Goal: Task Accomplishment & Management: Manage account settings

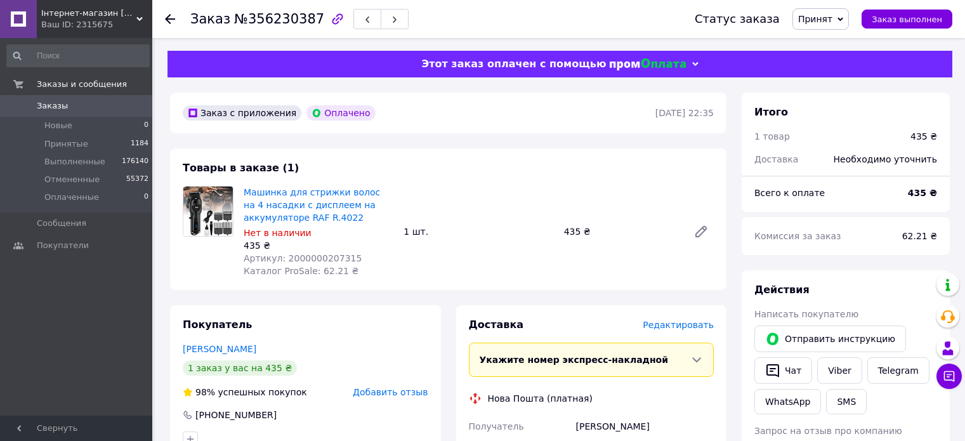
scroll to position [145, 0]
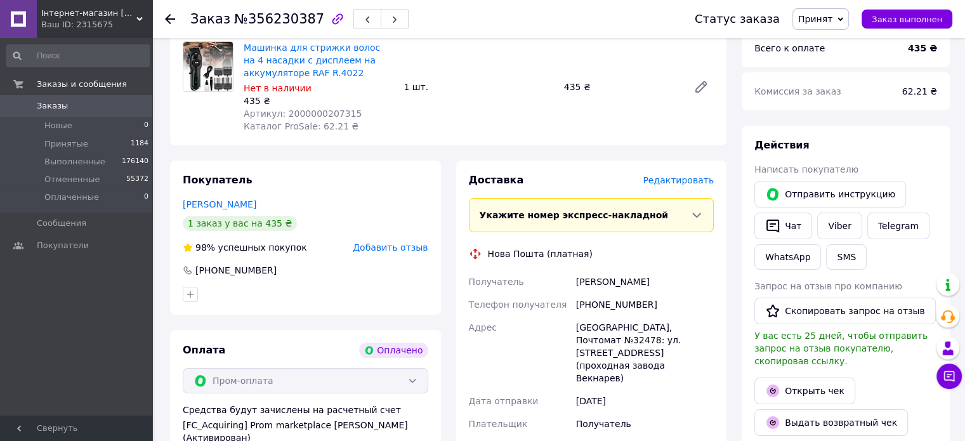
click at [166, 15] on icon at bounding box center [170, 19] width 10 height 10
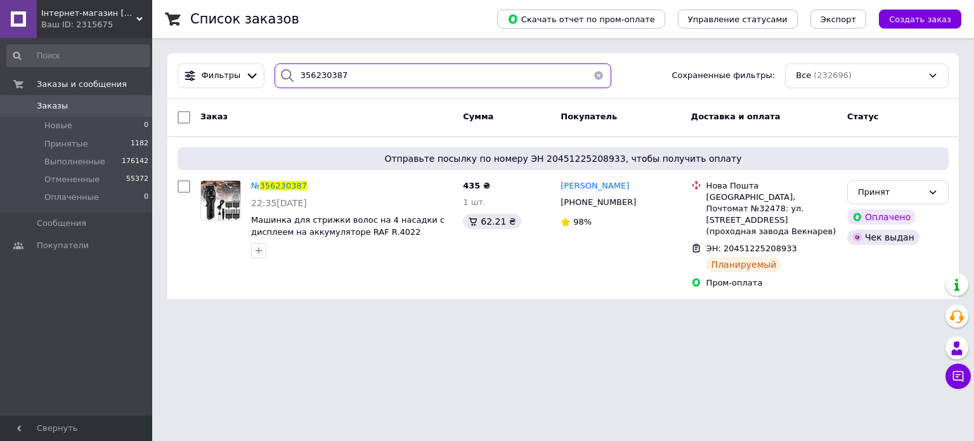
drag, startPoint x: 381, startPoint y: 66, endPoint x: 241, endPoint y: 50, distance: 141.1
click at [241, 50] on div "Список заказов Скачать отчет по пром-оплате Управление статусами Экспорт Создат…" at bounding box center [563, 157] width 822 height 314
paste input "замовлення 356749810 на промі залишилось при отриманні оплата, по факту була оп…"
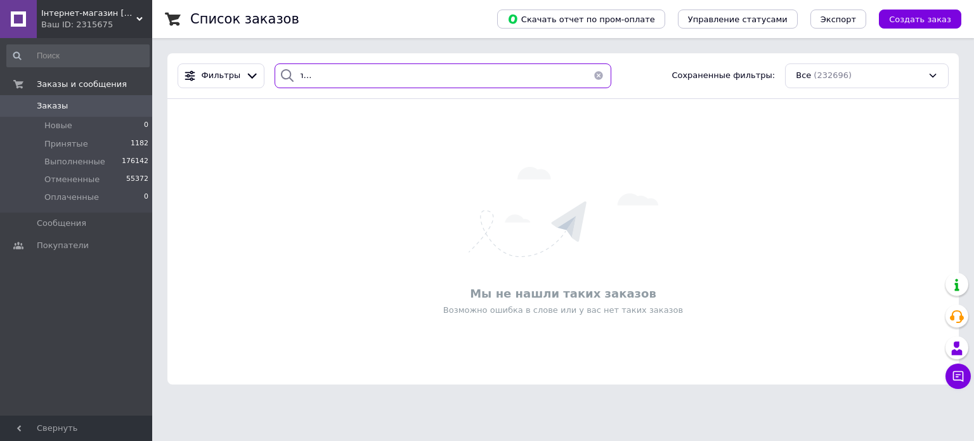
scroll to position [0, 276]
drag, startPoint x: 297, startPoint y: 74, endPoint x: 645, endPoint y: 72, distance: 347.7
click at [645, 72] on div "Фильтры замовлення 356749810 на промі залишилось при отриманні оплата, по факту…" at bounding box center [564, 75] width 782 height 25
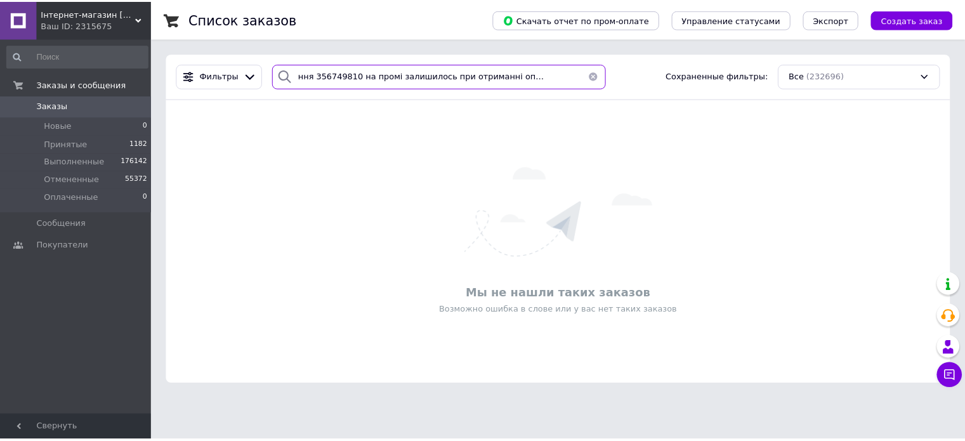
scroll to position [0, 0]
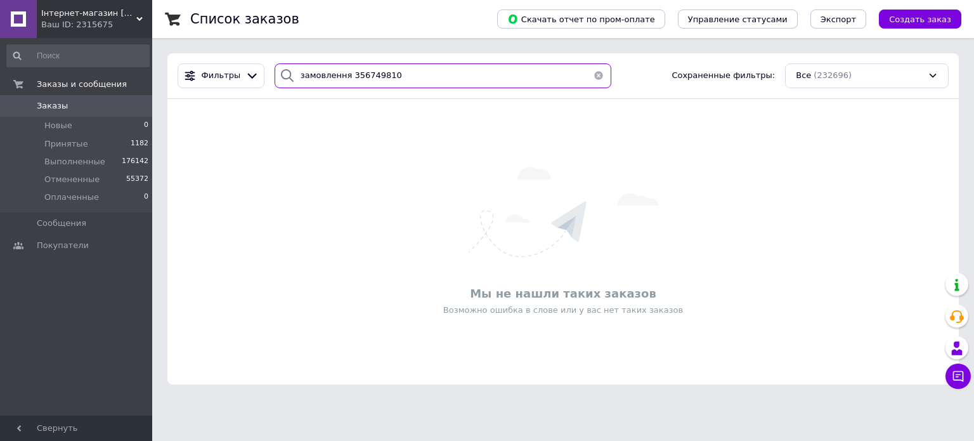
drag, startPoint x: 342, startPoint y: 77, endPoint x: 231, endPoint y: 60, distance: 112.3
click at [233, 71] on div "Фильтры замовлення 356749810 Сохраненные фильтры: Все (232696)" at bounding box center [564, 75] width 782 height 25
type input "356749810"
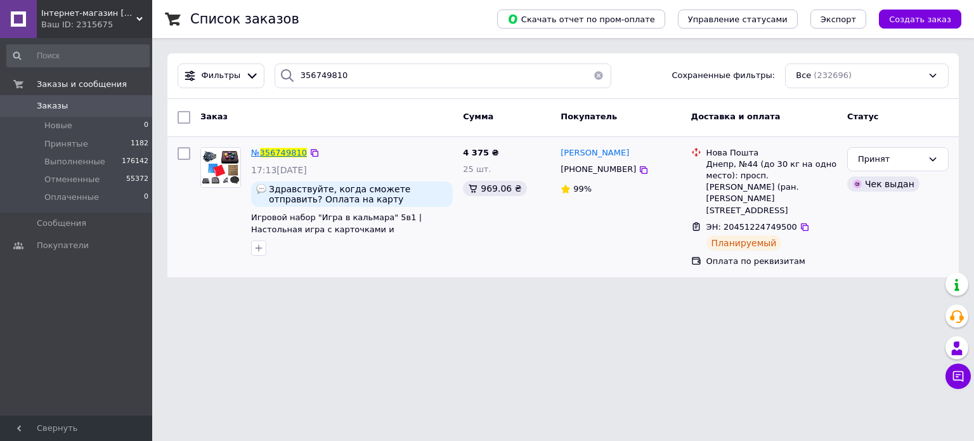
click at [274, 150] on span "356749810" at bounding box center [283, 153] width 47 height 10
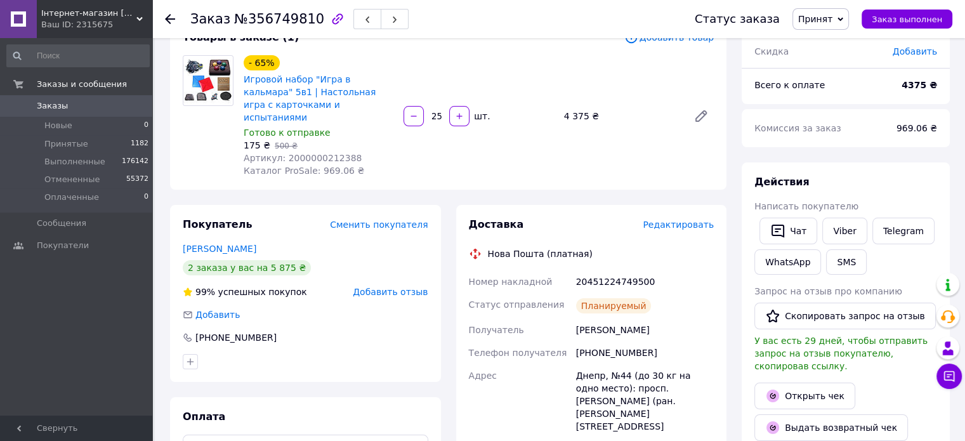
scroll to position [190, 0]
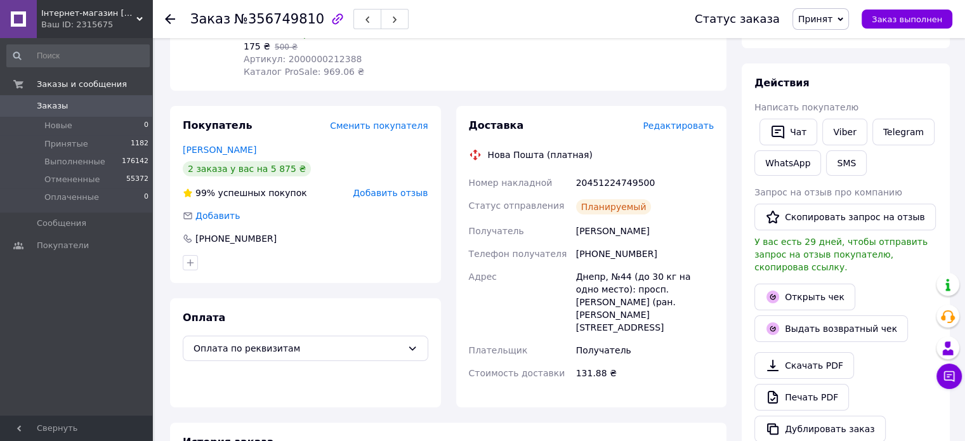
click at [622, 200] on div "Планируемый" at bounding box center [613, 206] width 75 height 15
click at [821, 315] on button "Выдать возвратный чек" at bounding box center [831, 328] width 154 height 27
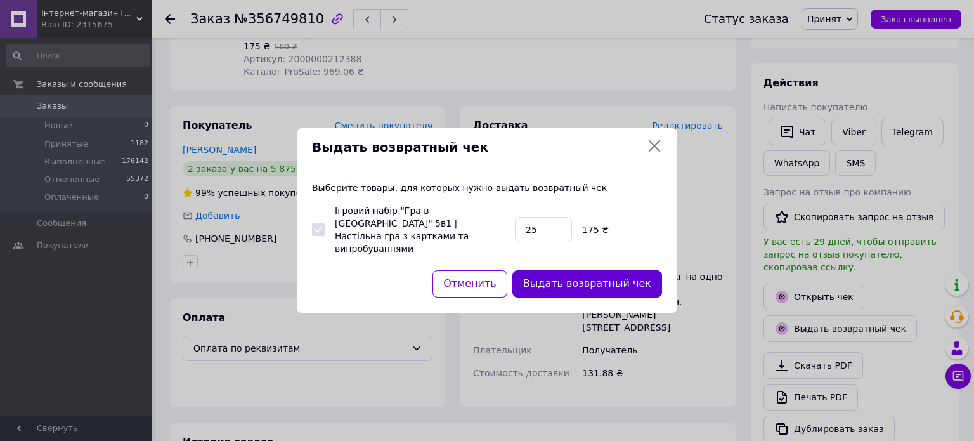
click at [594, 278] on button "Выдать возвратный чек" at bounding box center [588, 283] width 150 height 27
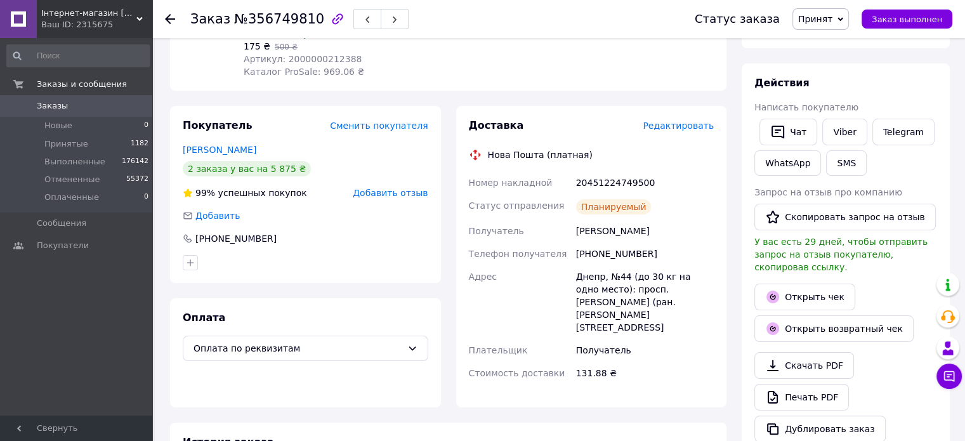
click at [571, 435] on div "История заказа" at bounding box center [448, 442] width 531 height 15
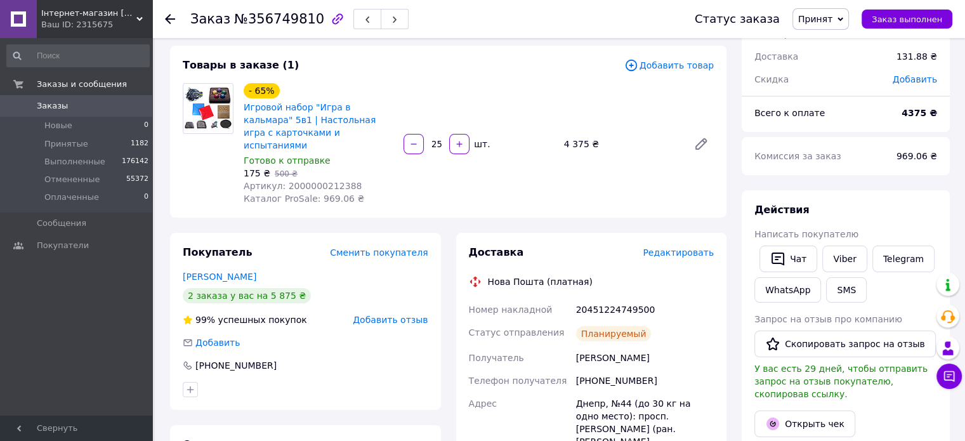
scroll to position [0, 0]
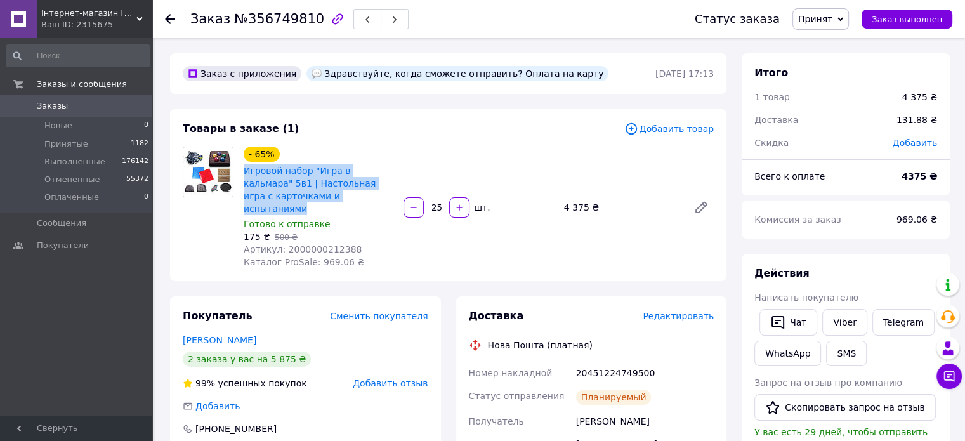
drag, startPoint x: 324, startPoint y: 197, endPoint x: 241, endPoint y: 170, distance: 87.3
click at [241, 170] on div "- 65% Игровой набор "Игра в кальмара" 5в1 | Настольная игра с карточками и испы…" at bounding box center [319, 207] width 160 height 127
copy link "Игровой набор "Игра в кальмара" 5в1 | Настольная игра с карточками и испытаниями"
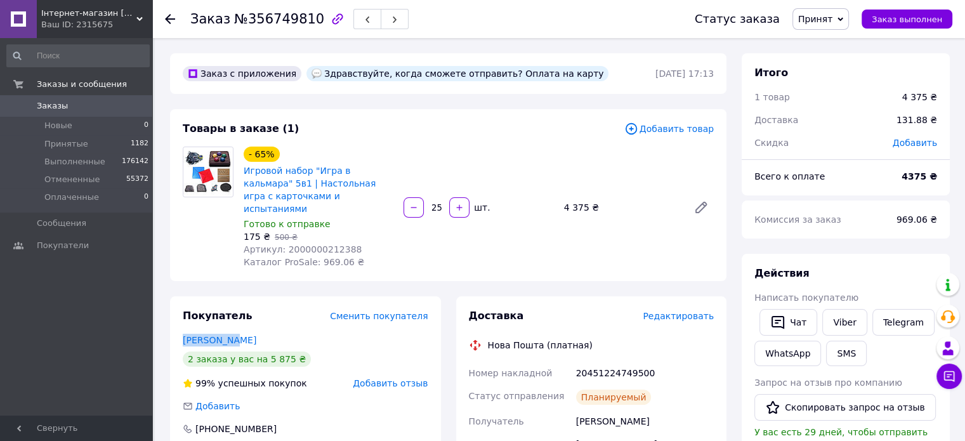
drag, startPoint x: 246, startPoint y: 327, endPoint x: 194, endPoint y: 319, distance: 52.7
click at [178, 322] on div "Покупатель Сменить покупателя Рубан Лина 2 заказа у вас на 5 875 ₴ 99% успешных…" at bounding box center [305, 384] width 271 height 177
drag, startPoint x: 269, startPoint y: 414, endPoint x: 195, endPoint y: 409, distance: 73.8
click at [194, 410] on div "Покупатель Сменить покупателя Рубан Лина 2 заказа у вас на 5 875 ₴ 99% успешных…" at bounding box center [305, 384] width 271 height 177
copy div "[PHONE_NUMBER]"
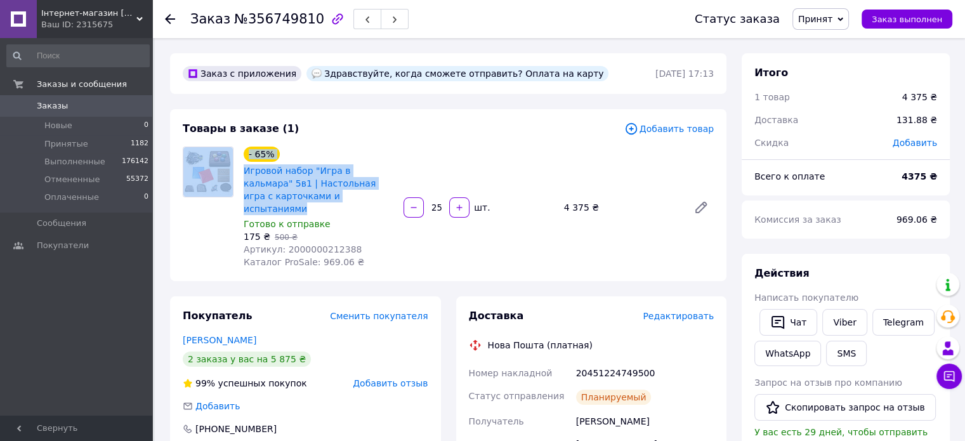
drag, startPoint x: 237, startPoint y: 167, endPoint x: 320, endPoint y: 196, distance: 88.7
click at [320, 196] on div "- 65% Игровой набор "Игра в кальмара" 5в1 | Настольная игра с карточками и испы…" at bounding box center [448, 208] width 541 height 122
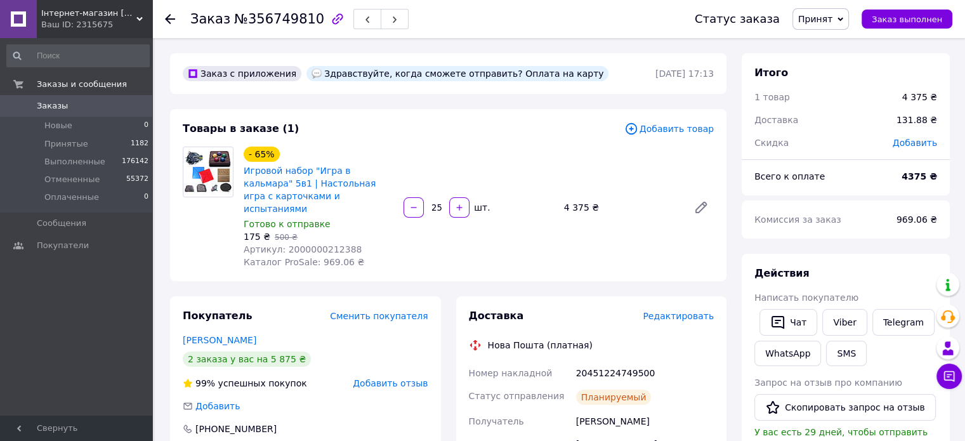
click at [355, 218] on div "Готово к отправке" at bounding box center [319, 224] width 150 height 13
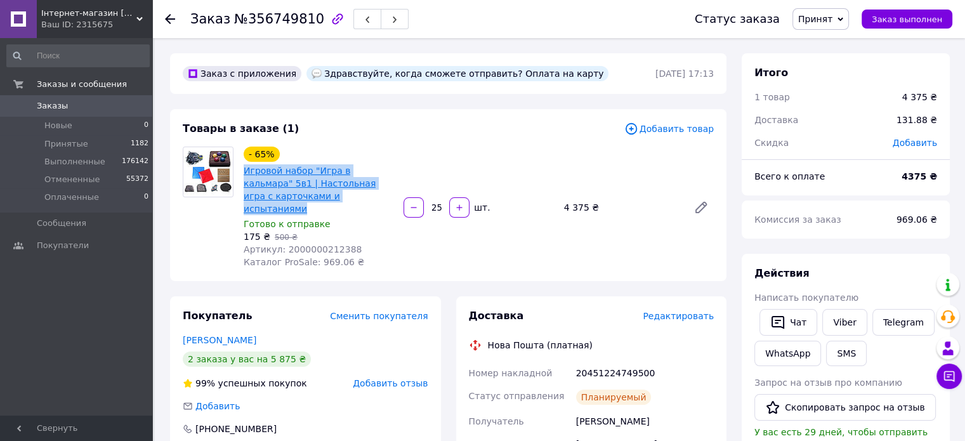
drag, startPoint x: 318, startPoint y: 197, endPoint x: 244, endPoint y: 173, distance: 78.5
click at [244, 173] on span "Игровой набор "Игра в кальмара" 5в1 | Настольная игра с карточками и испытаниями" at bounding box center [319, 189] width 150 height 51
copy link "Игровой набор "Игра в кальмара" 5в1 | Настольная игра с карточками и испытаниями"
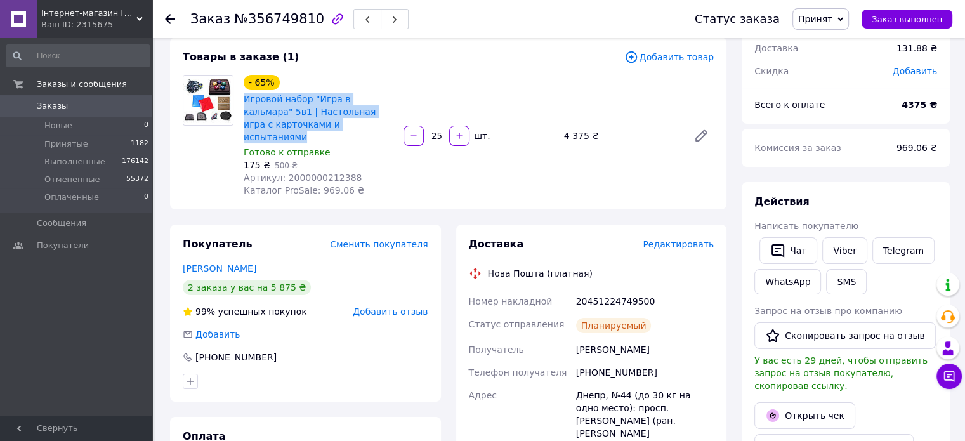
scroll to position [63, 0]
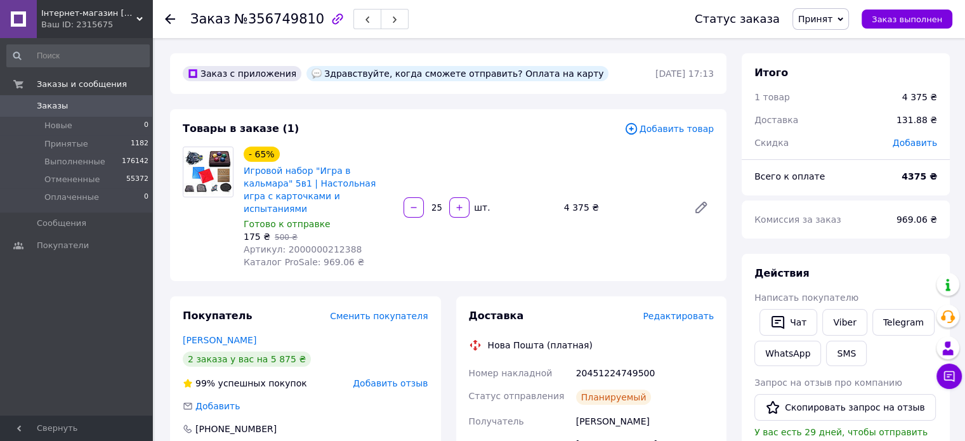
click at [163, 16] on div "Заказ №356749810 Статус заказа Принят Выполнен Отменен Оплаченный Заказ выполнен" at bounding box center [558, 19] width 813 height 38
click at [168, 15] on use at bounding box center [170, 19] width 10 height 10
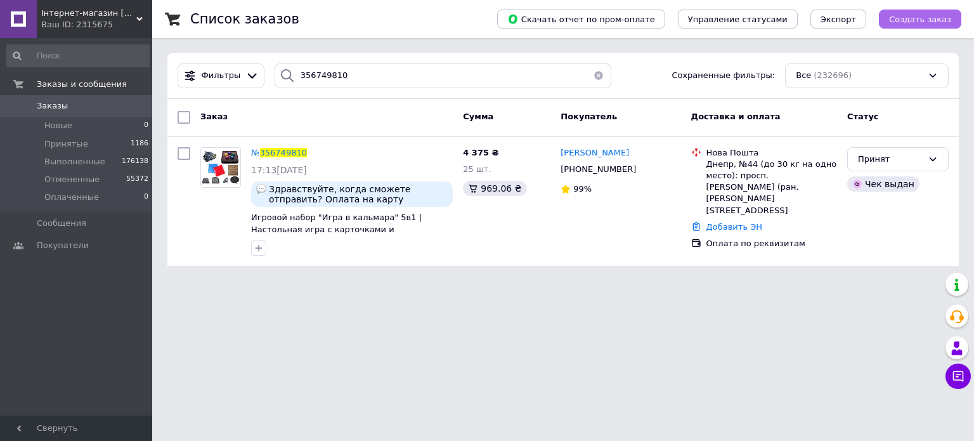
click at [924, 17] on span "Создать заказ" at bounding box center [920, 20] width 62 height 10
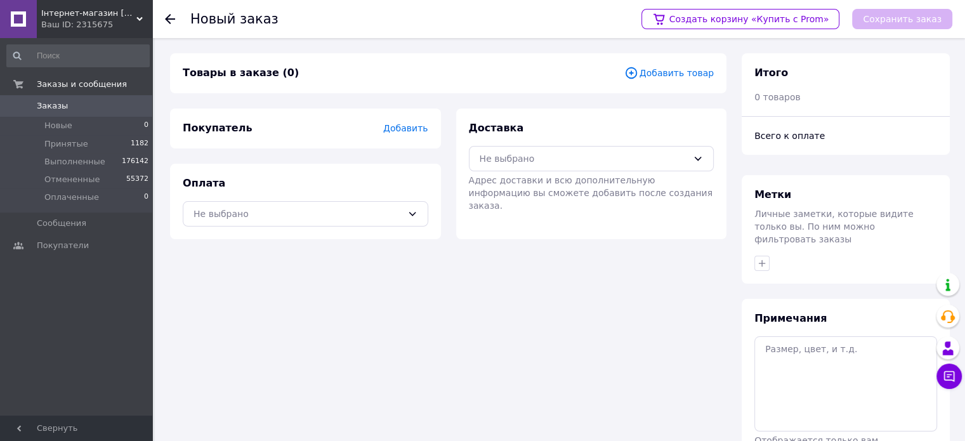
click at [423, 130] on span "Добавить" at bounding box center [405, 128] width 44 height 10
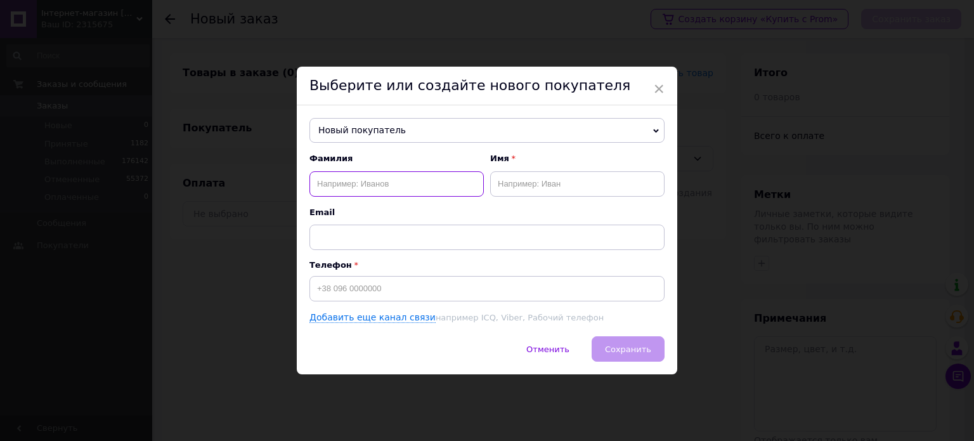
click at [360, 183] on input "text" at bounding box center [397, 183] width 174 height 25
type input "[PERSON_NAME]"
click at [370, 185] on input "[PERSON_NAME]" at bounding box center [397, 183] width 174 height 25
drag, startPoint x: 370, startPoint y: 185, endPoint x: 268, endPoint y: 176, distance: 102.5
click at [268, 176] on div "× Выберите или создайте нового покупателя Новый покупатель [PERSON_NAME] [PHONE…" at bounding box center [487, 220] width 974 height 441
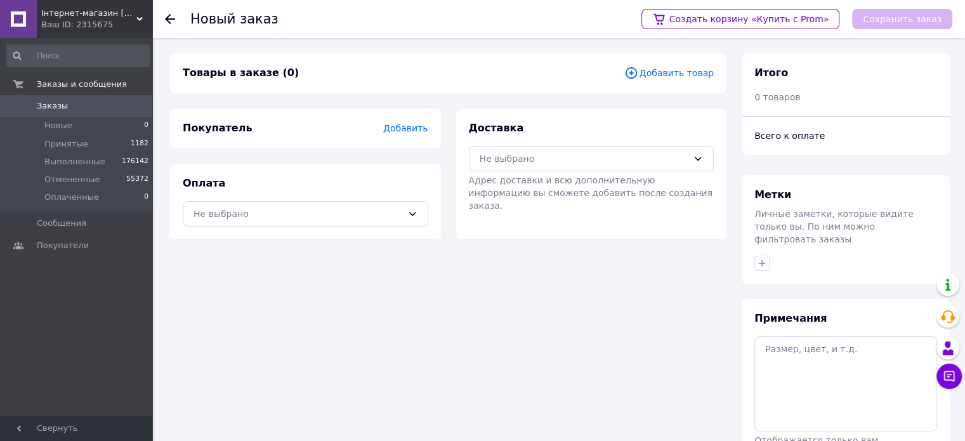
click at [417, 130] on span "Добавить" at bounding box center [405, 128] width 44 height 10
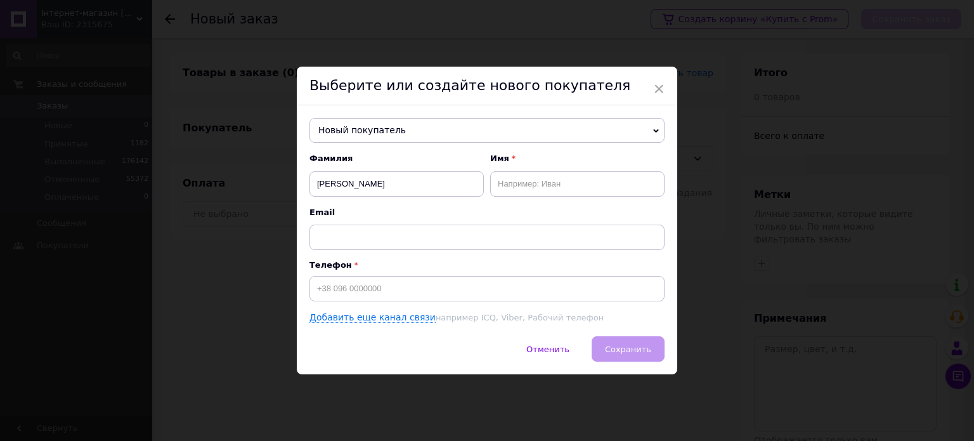
click at [419, 131] on span "Новый покупатель" at bounding box center [487, 130] width 355 height 25
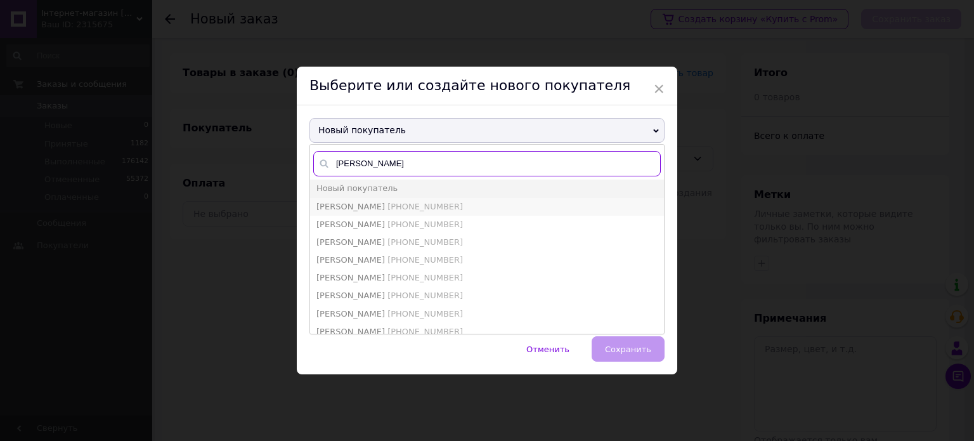
type input "[PERSON_NAME]"
click at [388, 202] on span "[PHONE_NUMBER]" at bounding box center [425, 207] width 75 height 10
type input "[PERSON_NAME]"
type input "[PHONE_NUMBER]"
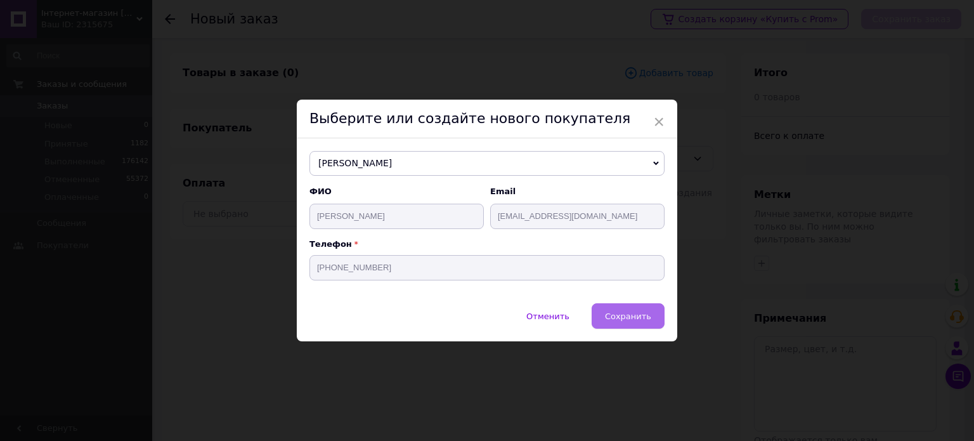
click at [624, 313] on span "Сохранить" at bounding box center [628, 317] width 46 height 10
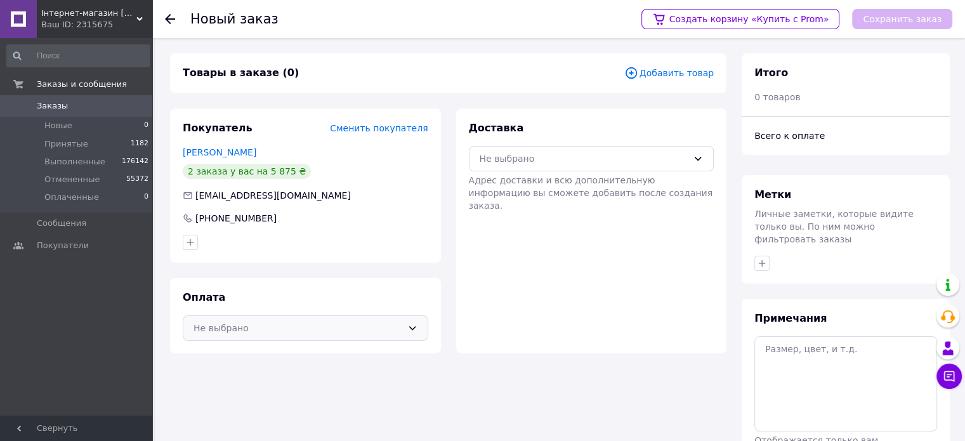
click at [416, 329] on icon at bounding box center [412, 328] width 10 height 10
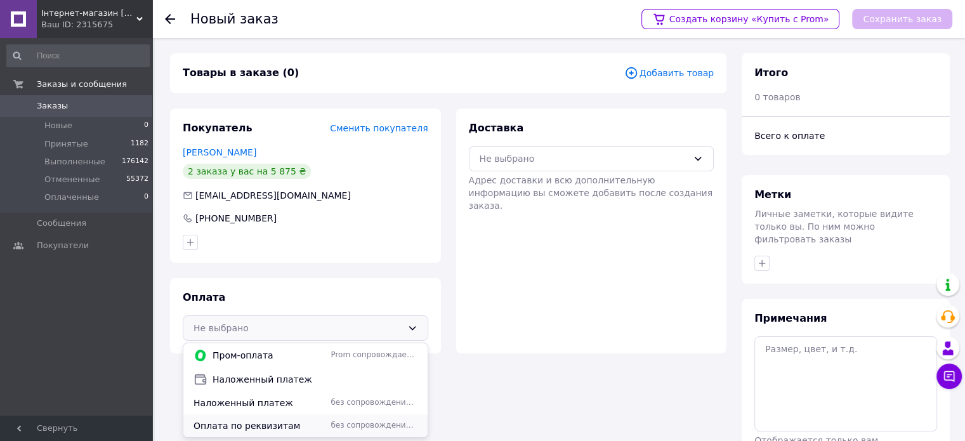
click at [310, 426] on span "Оплата по реквизитам" at bounding box center [260, 425] width 132 height 13
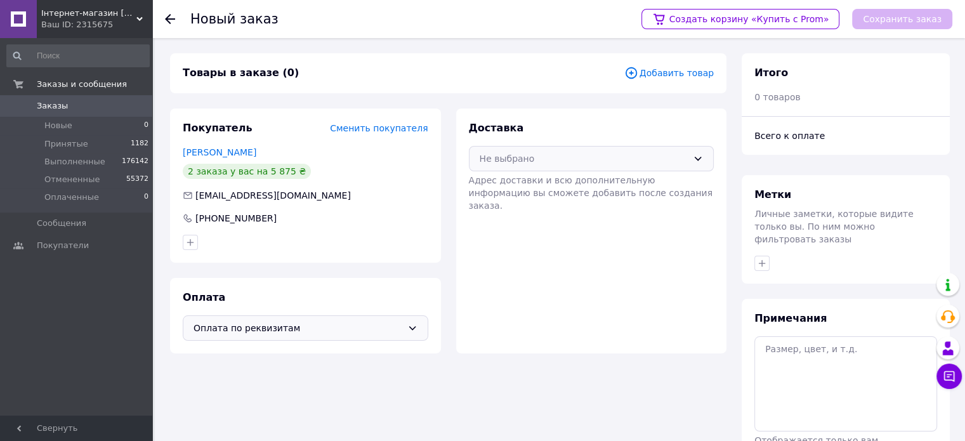
click at [665, 163] on div "Не выбрано" at bounding box center [584, 159] width 209 height 14
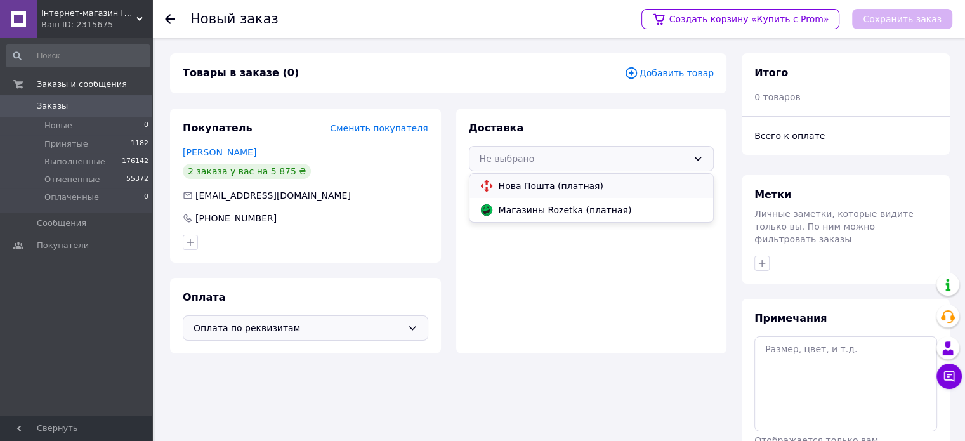
click at [604, 187] on span "Нова Пошта (платная)" at bounding box center [601, 186] width 205 height 13
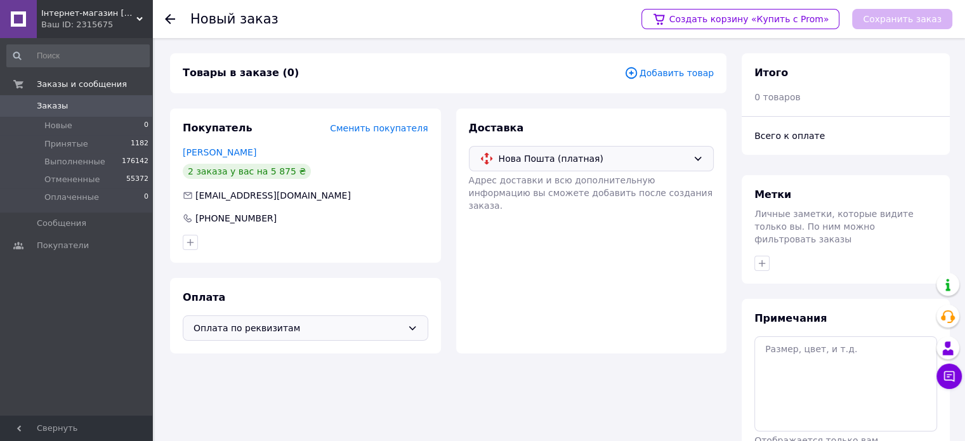
click at [667, 76] on span "Добавить товар" at bounding box center [668, 73] width 89 height 14
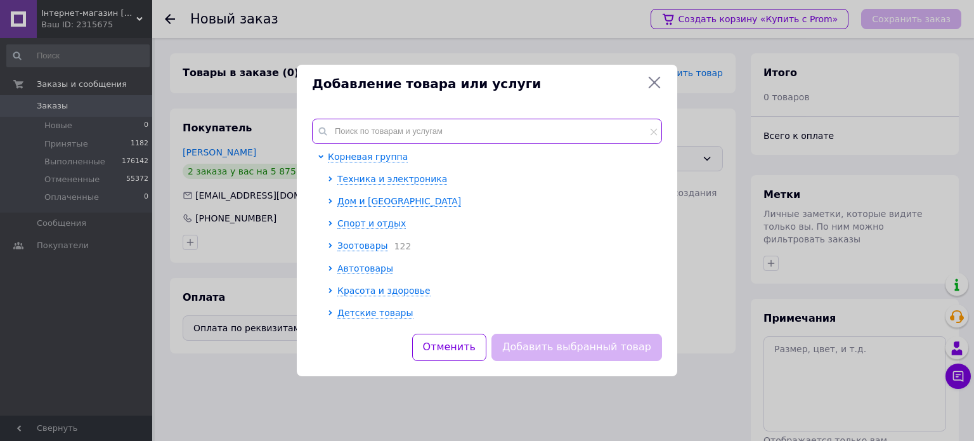
click at [372, 129] on input "text" at bounding box center [487, 131] width 350 height 25
paste input "Игровой набор "Игра в кальмара" 5в1 | Настольная игра с карточками и испытаниями"
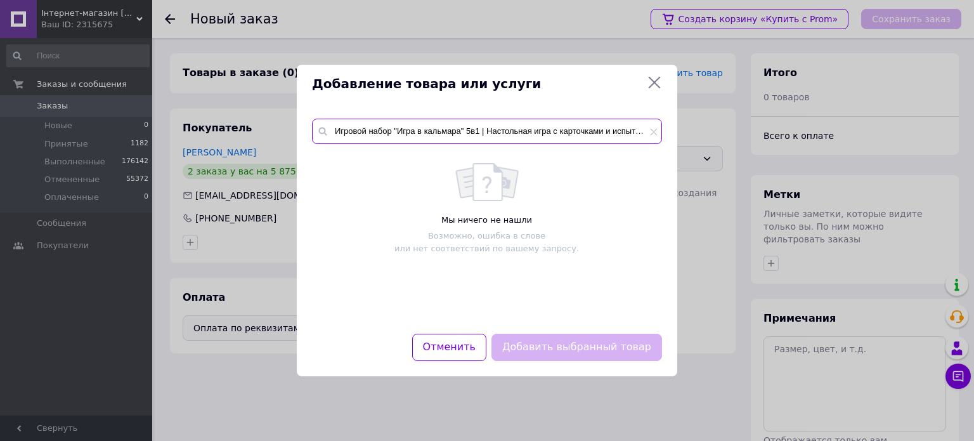
scroll to position [0, 18]
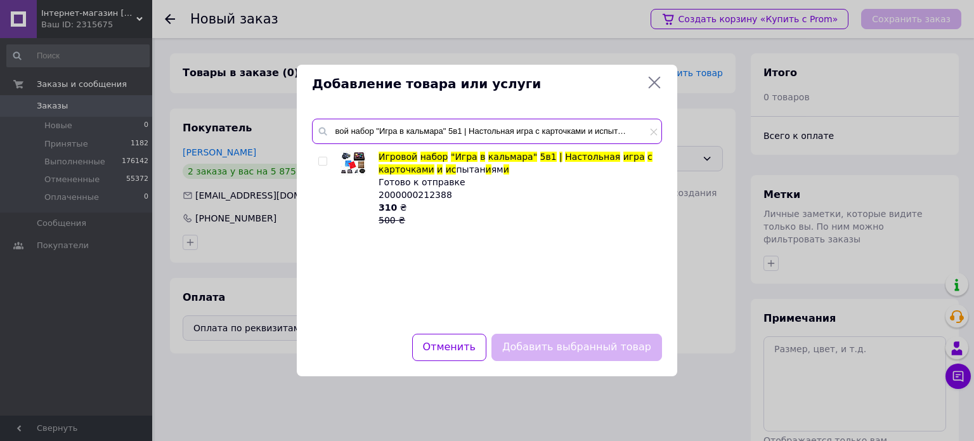
type input "Игровой набор "Игра в кальмара" 5в1 | Настольная игра с карточками и испытаниями"
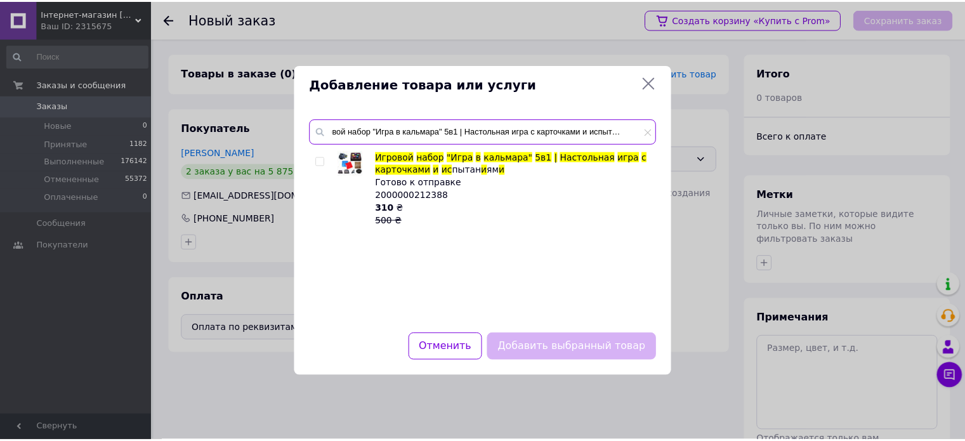
scroll to position [0, 0]
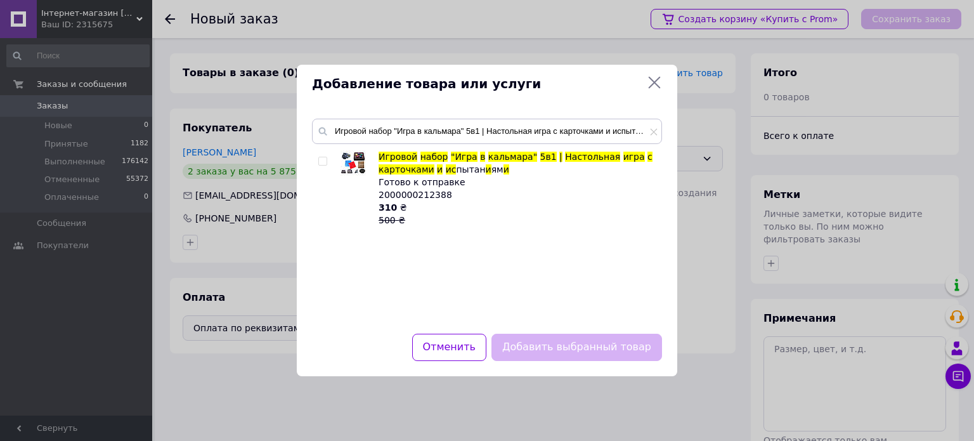
click at [549, 345] on div "Добавить выбранный товар" at bounding box center [577, 347] width 176 height 32
click at [417, 156] on span at bounding box center [418, 157] width 3 height 10
click at [326, 162] on input "checkbox" at bounding box center [322, 161] width 8 height 8
checkbox input "true"
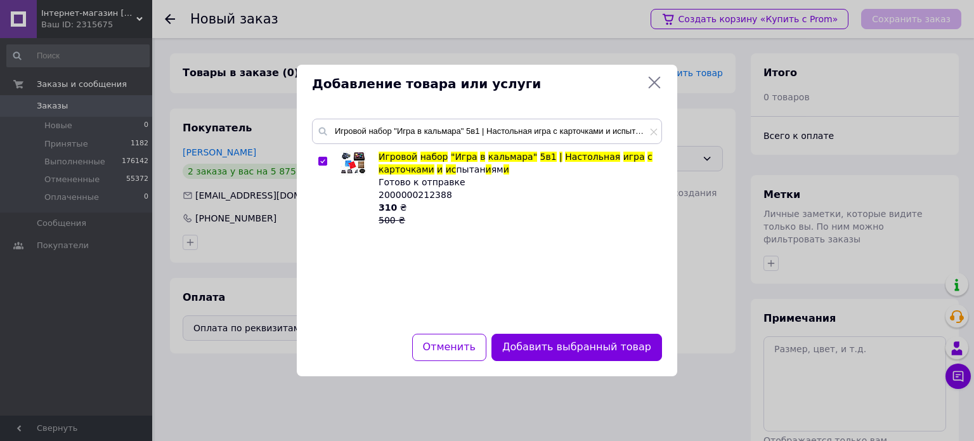
click at [562, 347] on button "Добавить выбранный товар" at bounding box center [577, 347] width 171 height 27
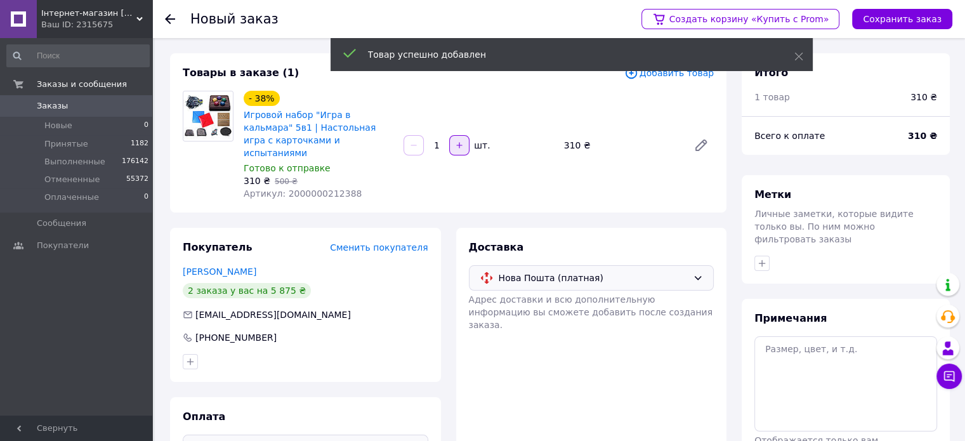
click at [457, 141] on icon "button" at bounding box center [459, 145] width 9 height 9
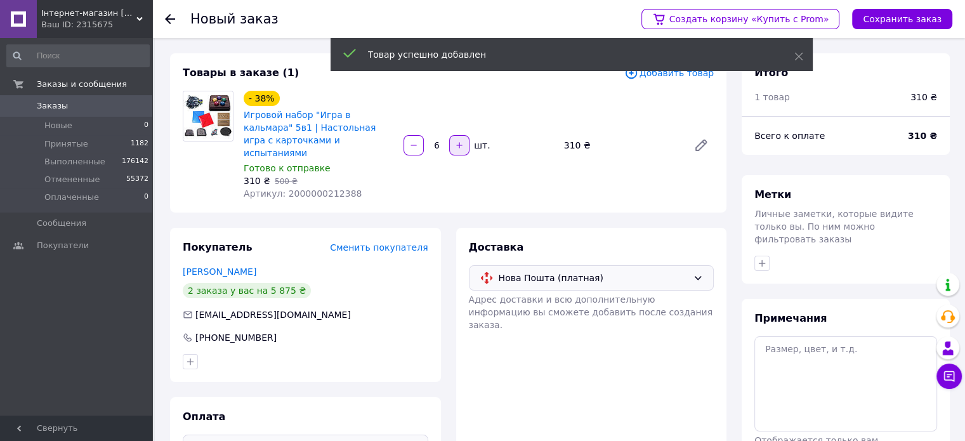
click at [457, 141] on icon "button" at bounding box center [459, 145] width 9 height 9
click at [458, 141] on icon "button" at bounding box center [459, 145] width 9 height 9
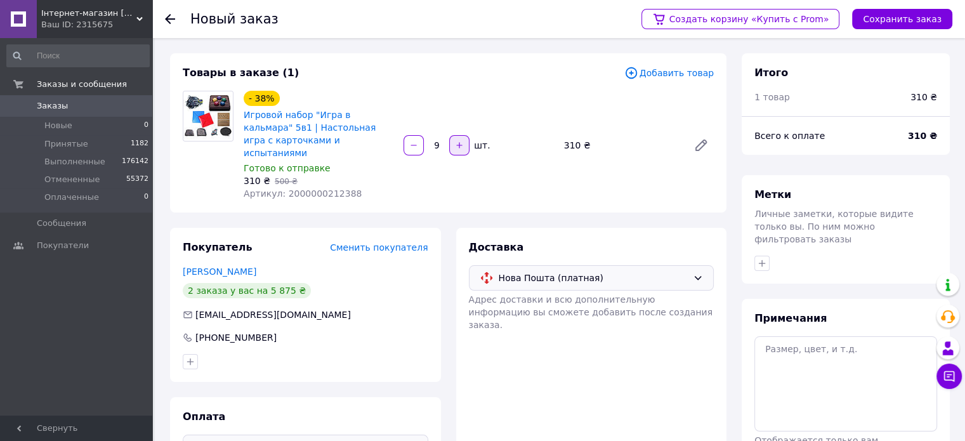
click at [458, 141] on icon "button" at bounding box center [459, 145] width 9 height 9
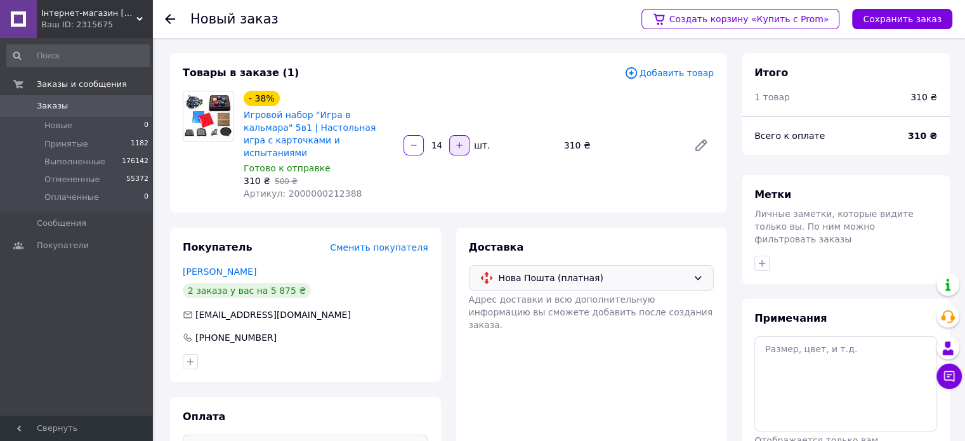
click at [458, 141] on icon "button" at bounding box center [459, 145] width 9 height 9
click at [459, 142] on icon "button" at bounding box center [460, 145] width 6 height 6
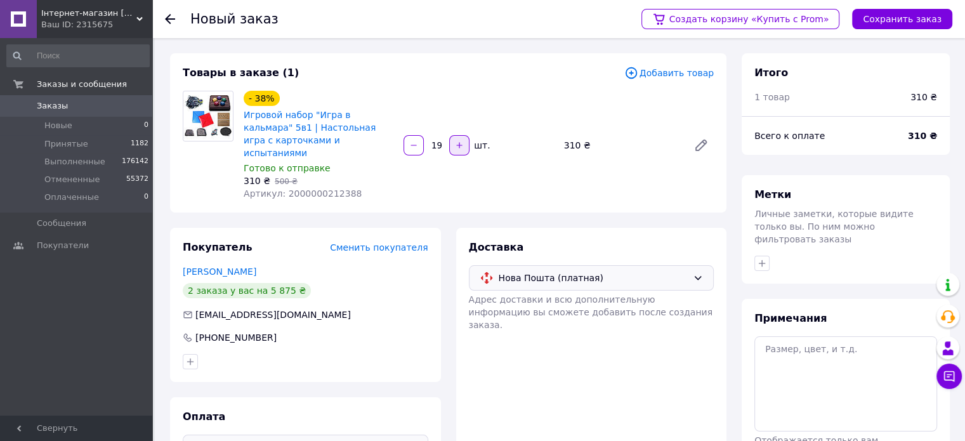
click at [459, 142] on icon "button" at bounding box center [460, 145] width 6 height 6
click at [459, 141] on icon "button" at bounding box center [459, 145] width 9 height 9
click at [460, 141] on icon "button" at bounding box center [459, 145] width 9 height 9
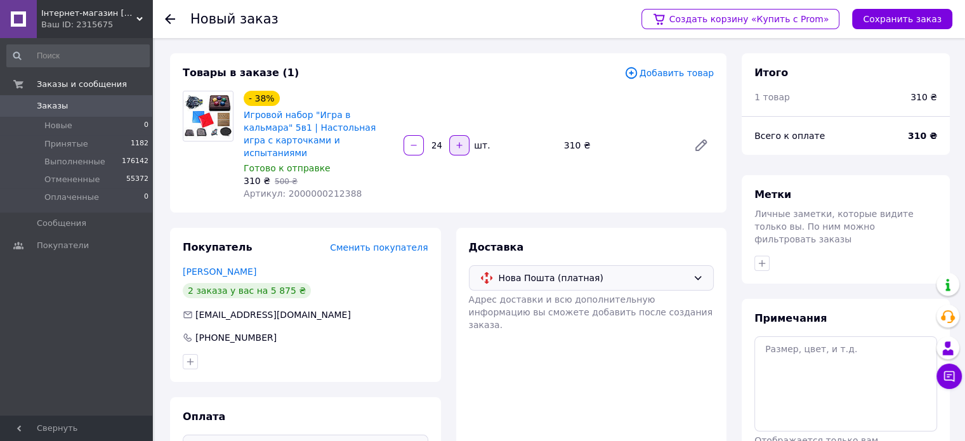
click at [460, 141] on icon "button" at bounding box center [459, 145] width 9 height 9
type input "25"
click at [513, 182] on div "- 65% Игровой набор "Игра в кальмара" 5в1 | Настольная игра с карточками и испы…" at bounding box center [479, 145] width 480 height 114
click at [881, 21] on button "Сохранить заказ" at bounding box center [902, 19] width 100 height 20
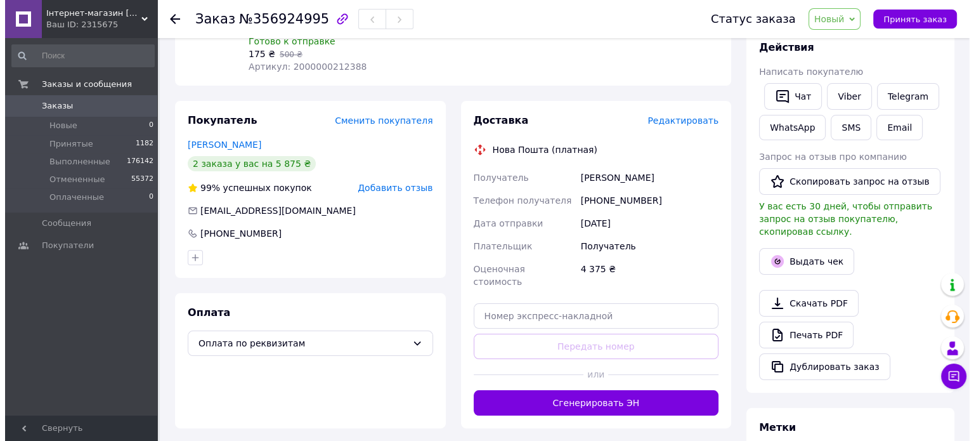
scroll to position [190, 0]
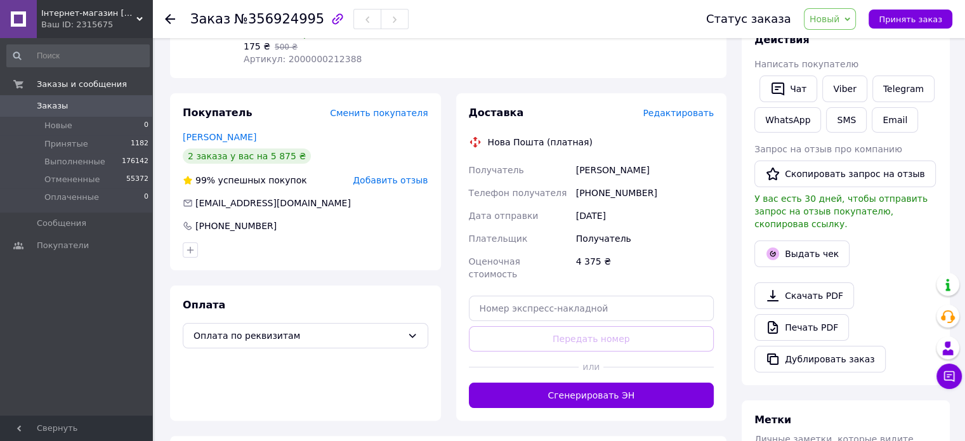
click at [674, 108] on span "Редактировать" at bounding box center [678, 113] width 71 height 10
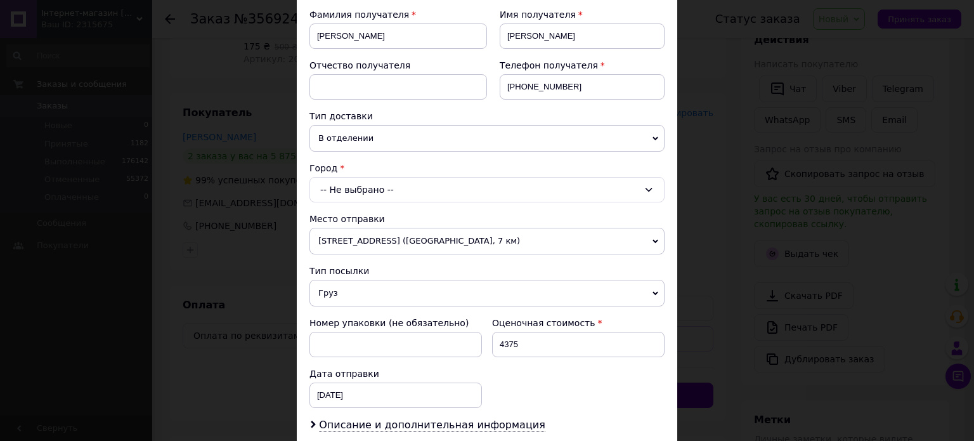
click at [345, 189] on div "-- Не выбрано --" at bounding box center [487, 189] width 355 height 25
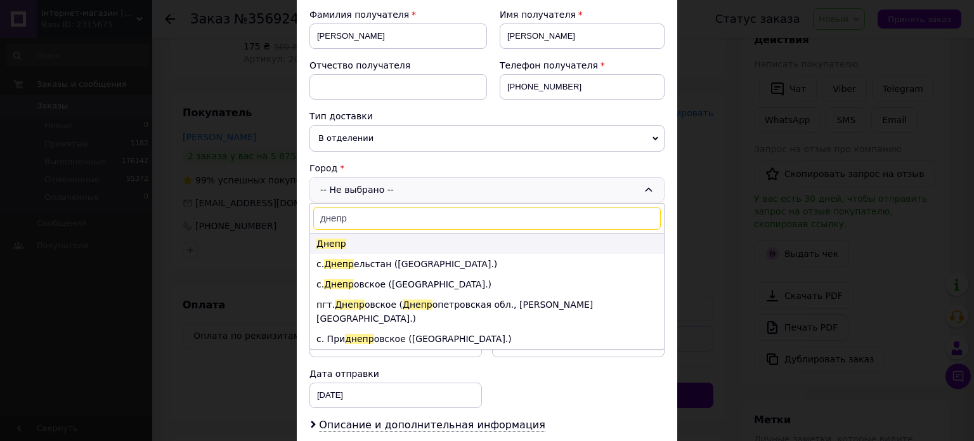
type input "днепр"
click at [338, 239] on span "Днепр" at bounding box center [332, 244] width 30 height 10
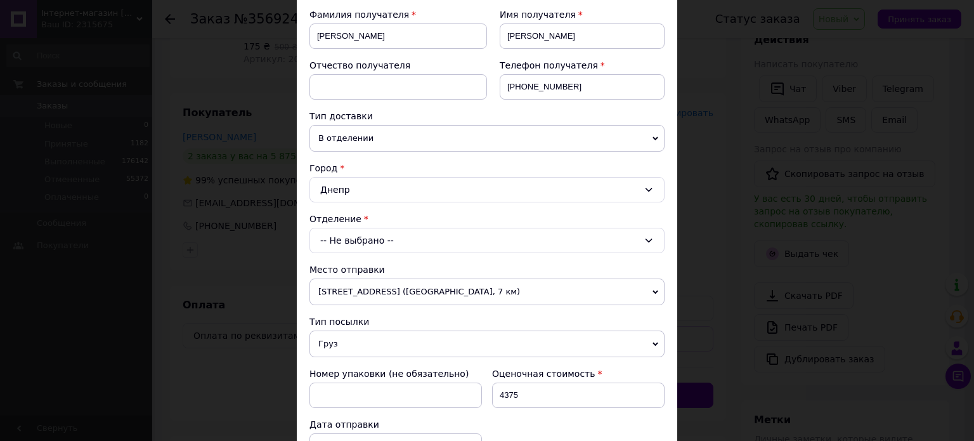
click at [358, 238] on div "-- Не выбрано --" at bounding box center [487, 240] width 355 height 25
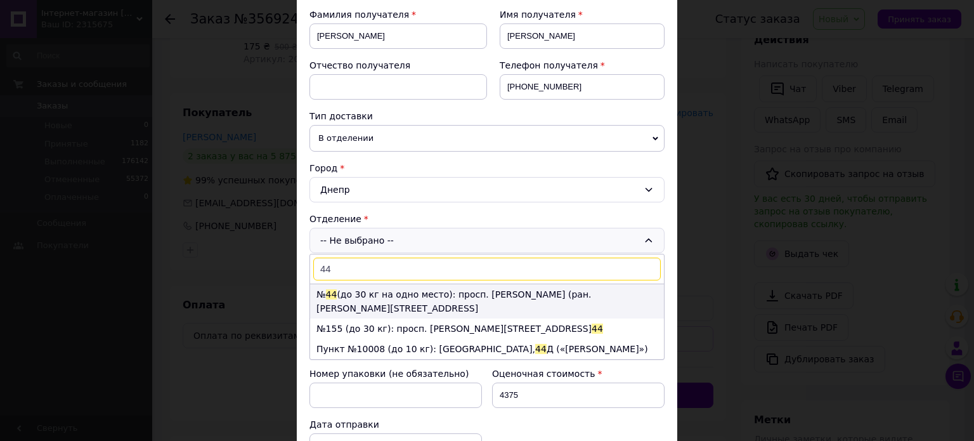
type input "44"
click at [373, 298] on li "№ 44 (до 30 кг на одно место): просп. [PERSON_NAME] (ран. [PERSON_NAME][STREET_…" at bounding box center [487, 301] width 354 height 34
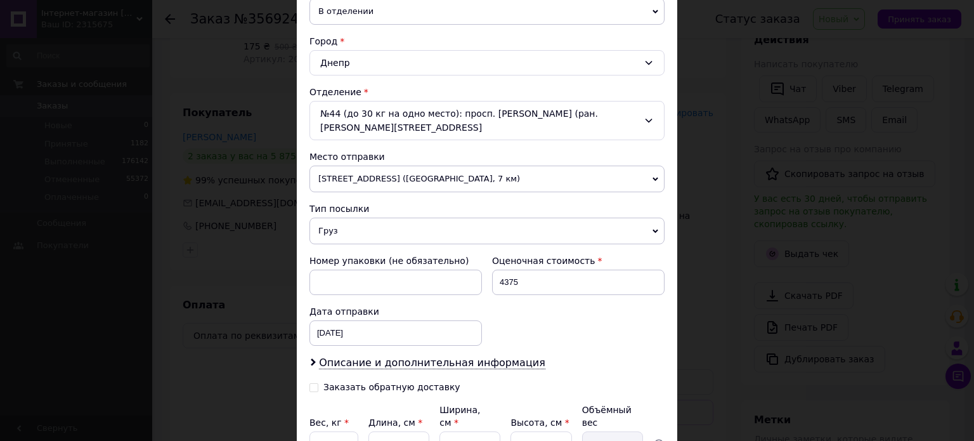
scroll to position [435, 0]
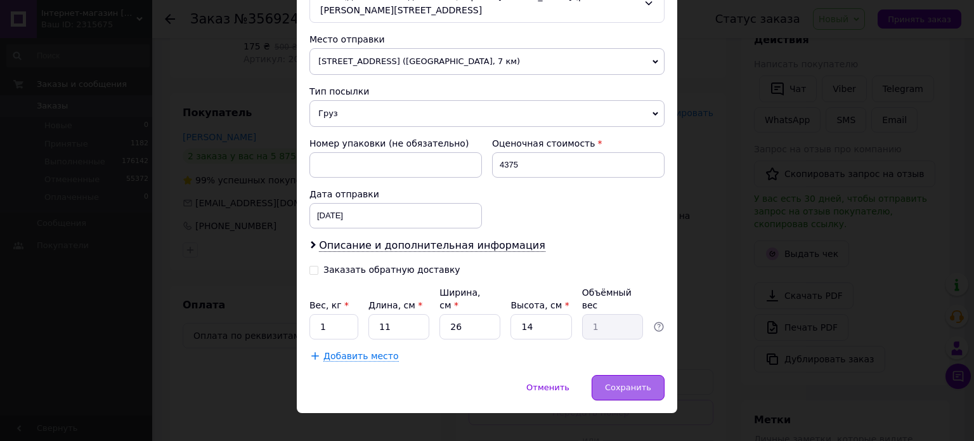
click at [627, 383] on span "Сохранить" at bounding box center [628, 388] width 46 height 10
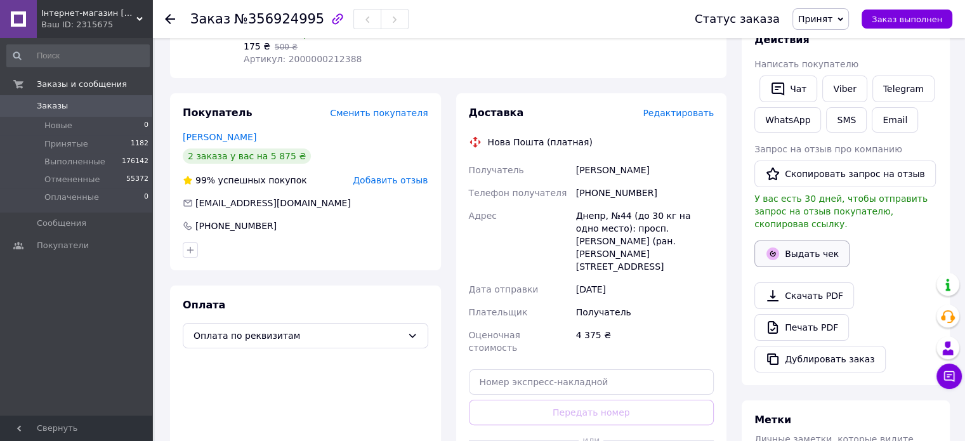
click at [800, 240] on button "Выдать чек" at bounding box center [801, 253] width 95 height 27
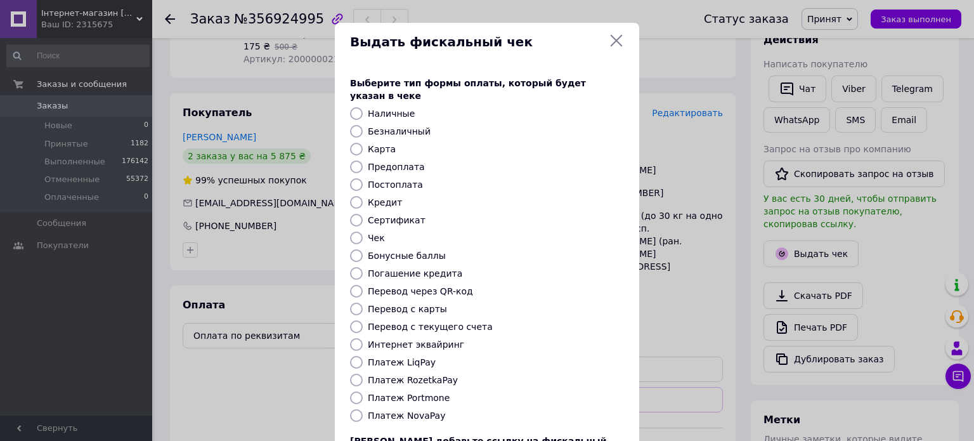
click at [381, 126] on label "Безналичный" at bounding box center [399, 131] width 63 height 10
click at [363, 125] on input "Безналичный" at bounding box center [356, 131] width 13 height 13
radio input "true"
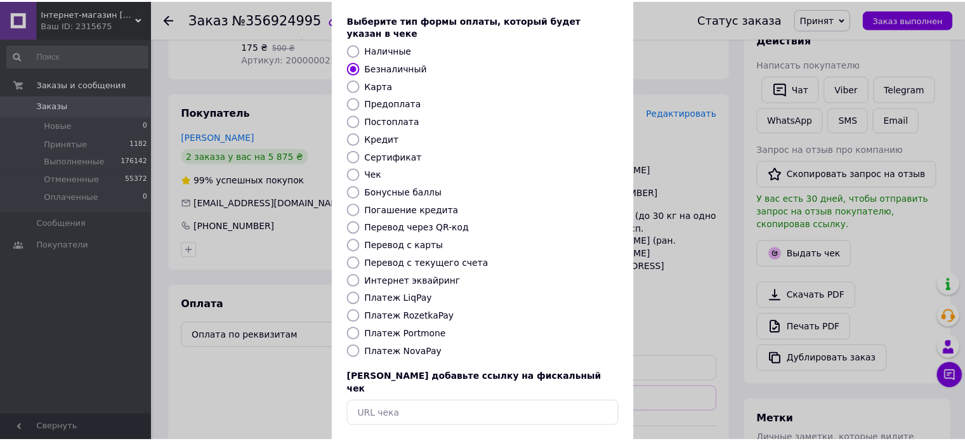
scroll to position [0, 0]
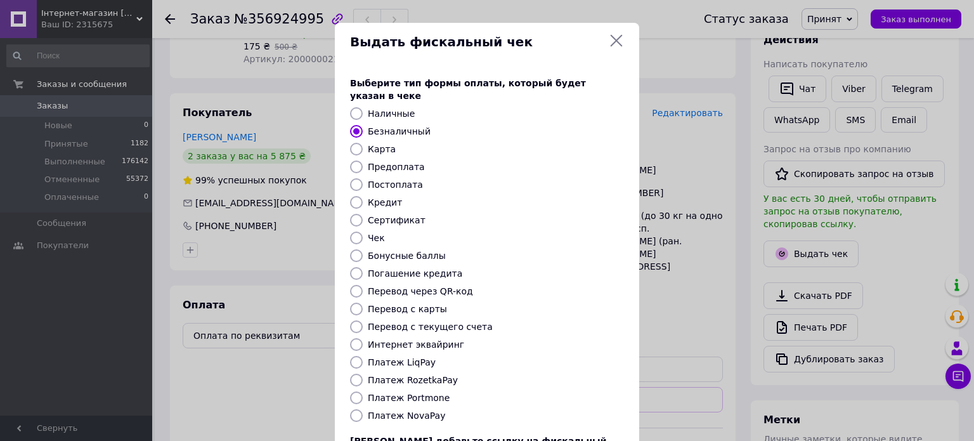
click at [617, 37] on icon at bounding box center [617, 41] width 12 height 12
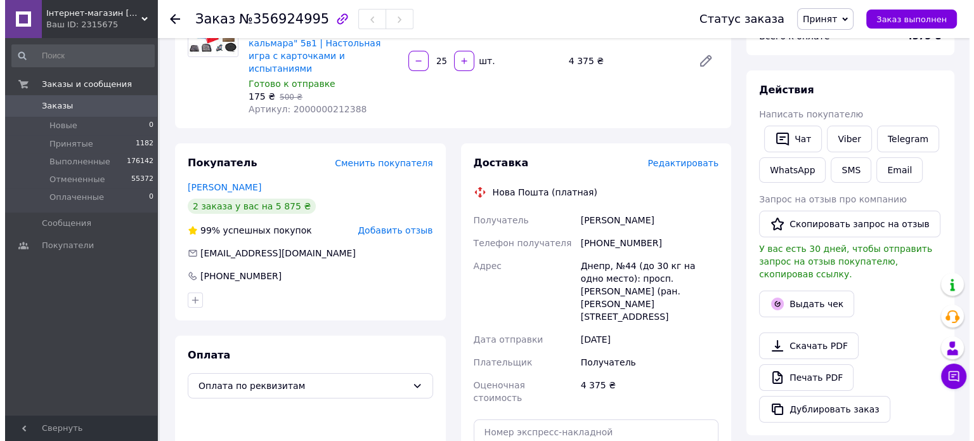
scroll to position [63, 0]
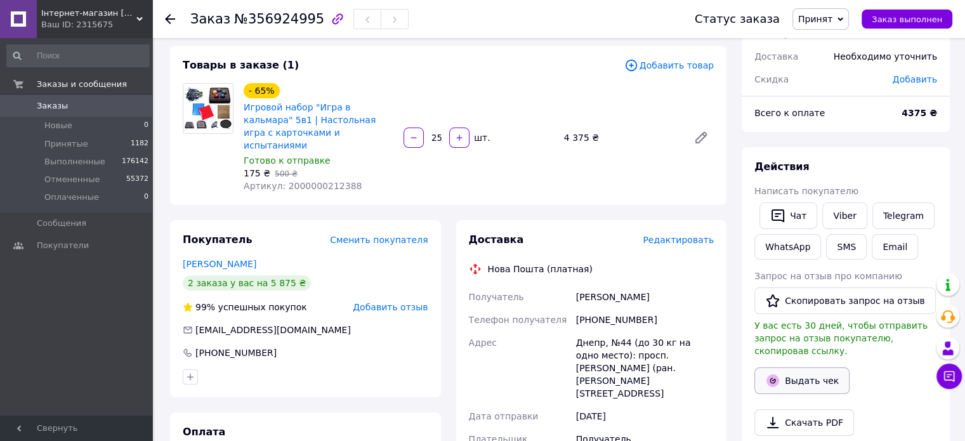
click at [784, 367] on button "Выдать чек" at bounding box center [801, 380] width 95 height 27
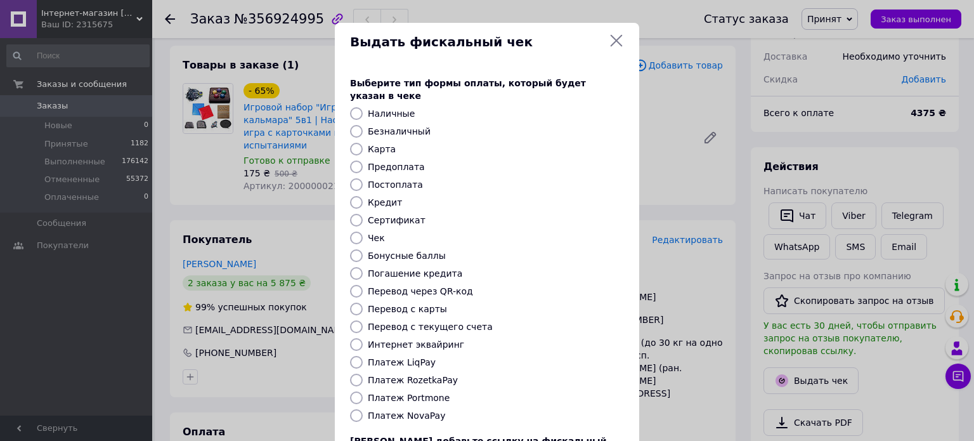
click at [379, 126] on label "Безналичный" at bounding box center [399, 131] width 63 height 10
click at [363, 125] on input "Безналичный" at bounding box center [356, 131] width 13 height 13
radio input "true"
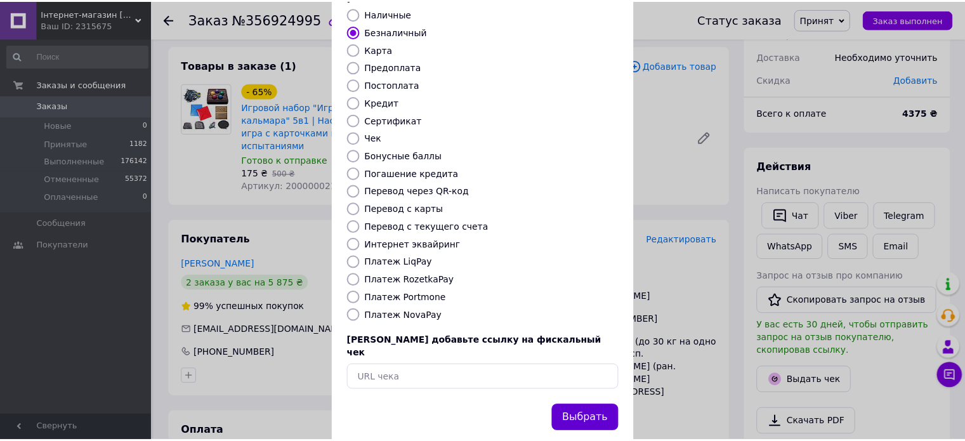
scroll to position [103, 0]
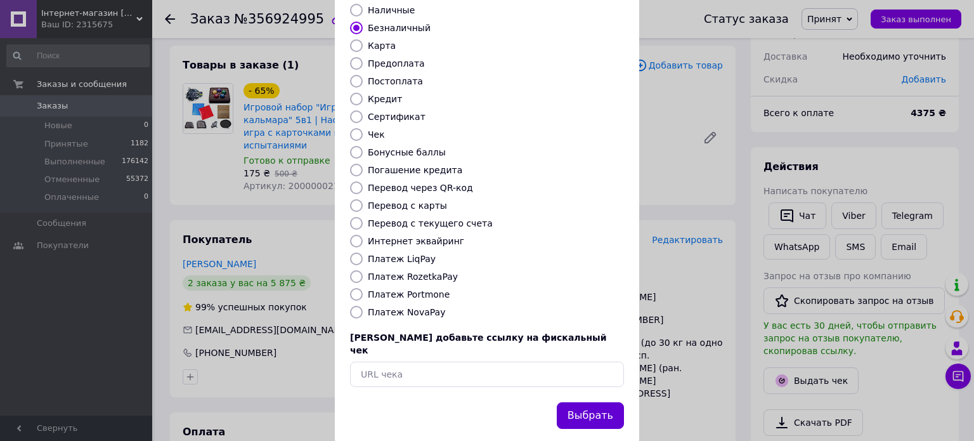
click at [596, 402] on button "Выбрать" at bounding box center [590, 415] width 67 height 27
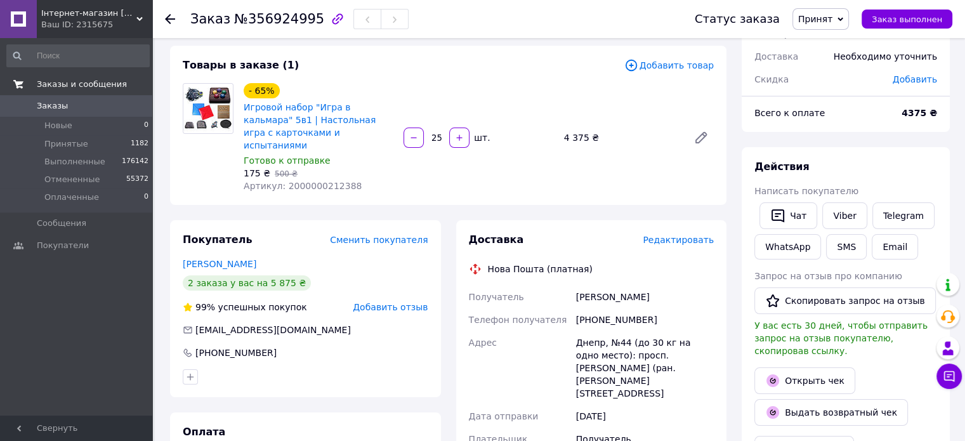
click at [96, 81] on span "Заказы и сообщения" at bounding box center [82, 84] width 90 height 11
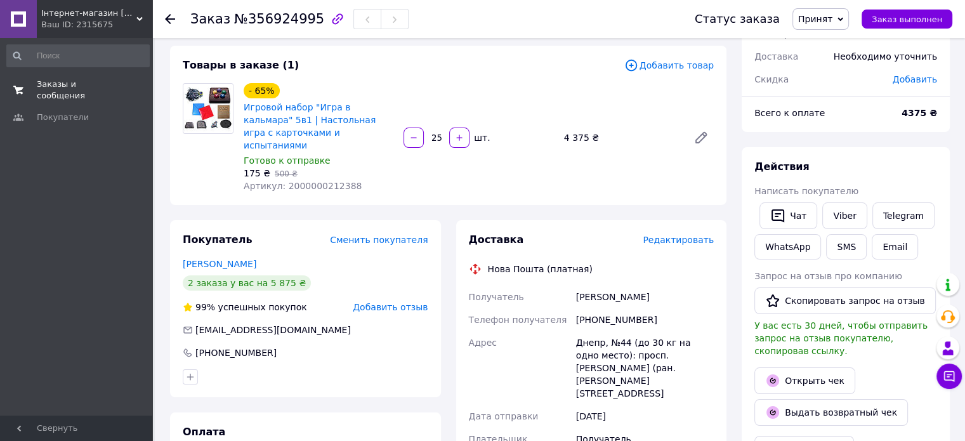
click at [99, 86] on span "Заказы и сообщения" at bounding box center [77, 90] width 81 height 23
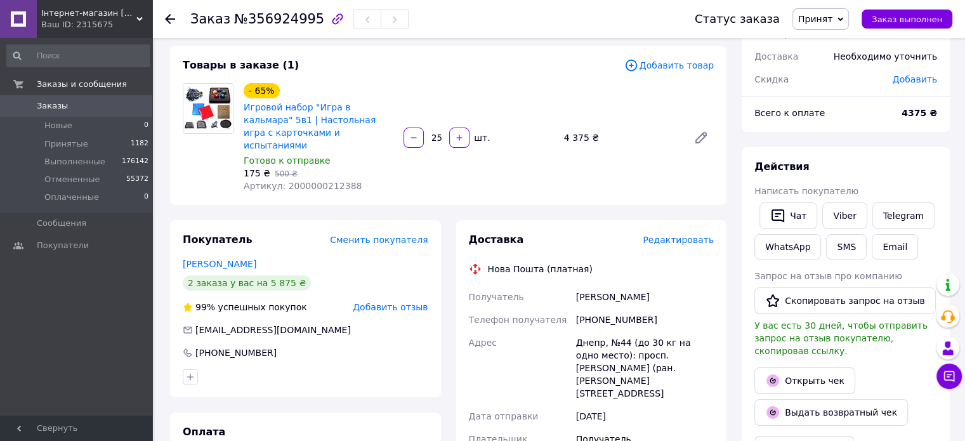
click at [96, 102] on span "Заказы" at bounding box center [77, 105] width 81 height 11
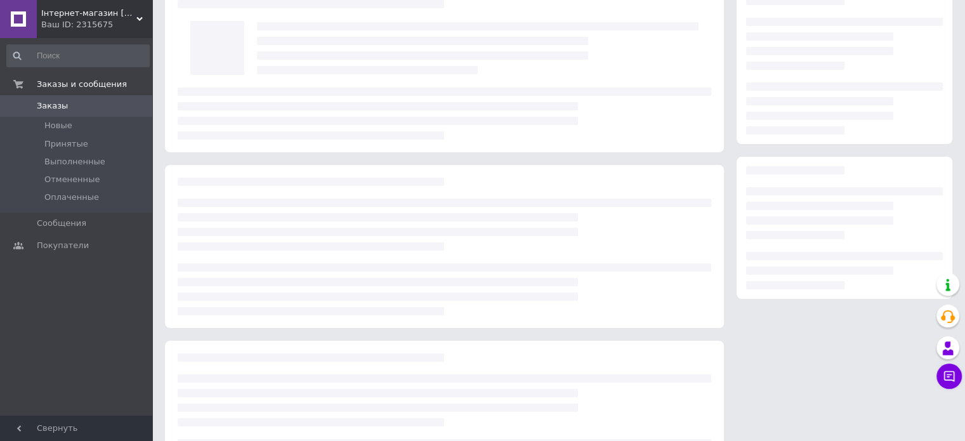
scroll to position [63, 0]
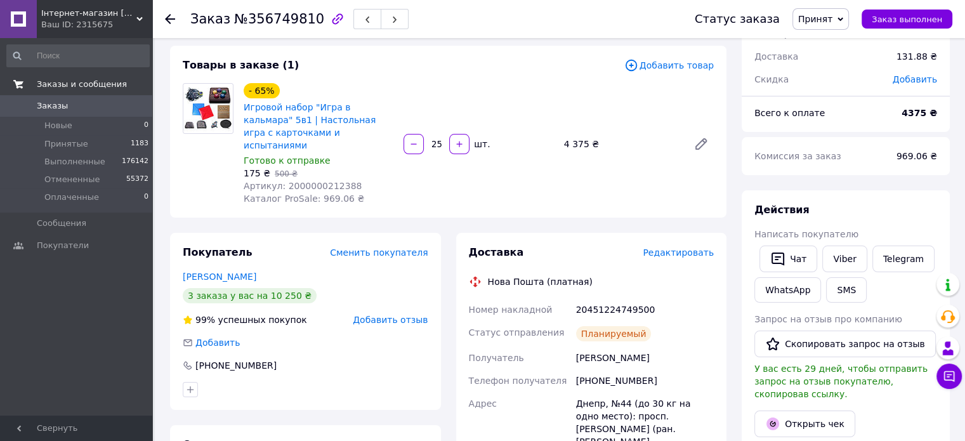
click at [78, 83] on span "Заказы и сообщения" at bounding box center [82, 84] width 90 height 11
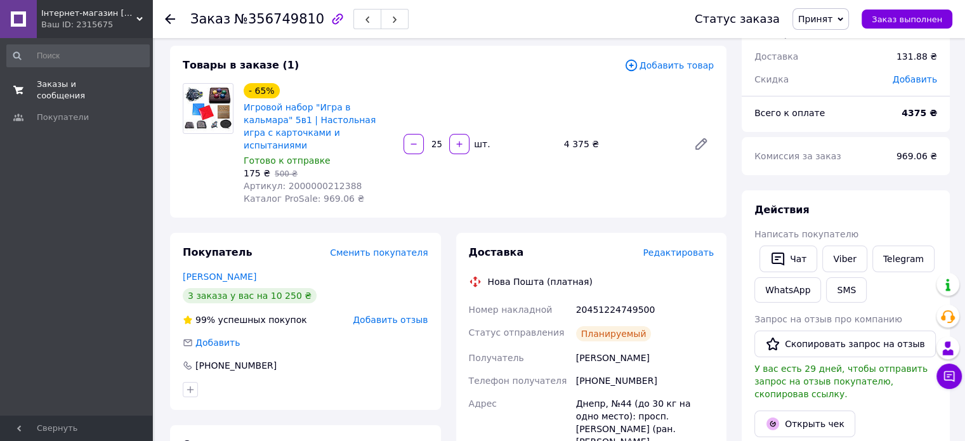
click at [84, 84] on span "Заказы и сообщения" at bounding box center [77, 90] width 81 height 23
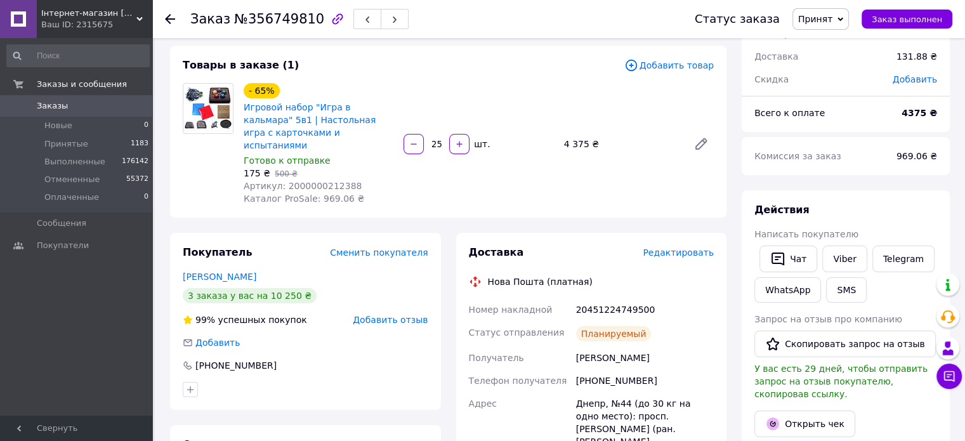
click at [176, 25] on div at bounding box center [177, 19] width 25 height 38
click at [170, 15] on icon at bounding box center [170, 19] width 10 height 10
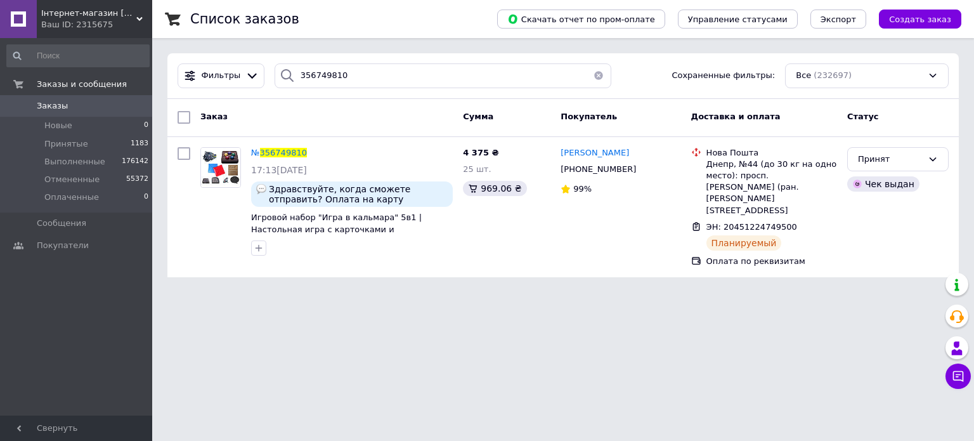
click at [596, 75] on button "button" at bounding box center [598, 75] width 25 height 25
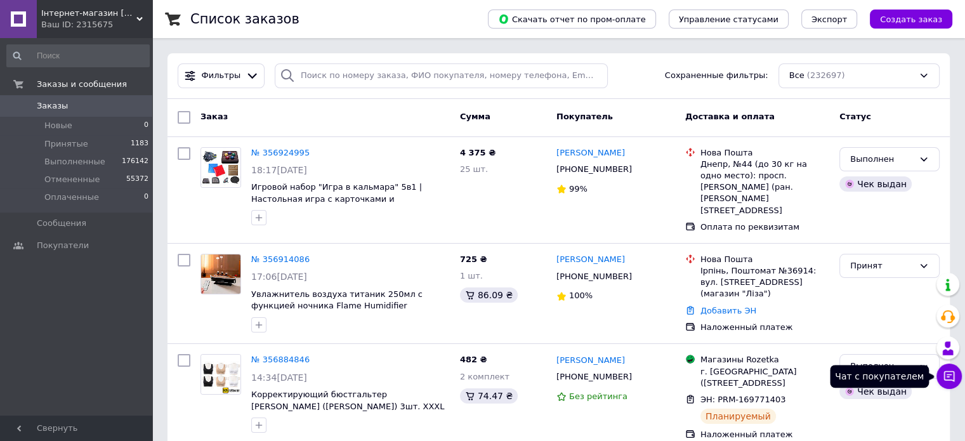
click at [947, 380] on icon at bounding box center [949, 376] width 11 height 11
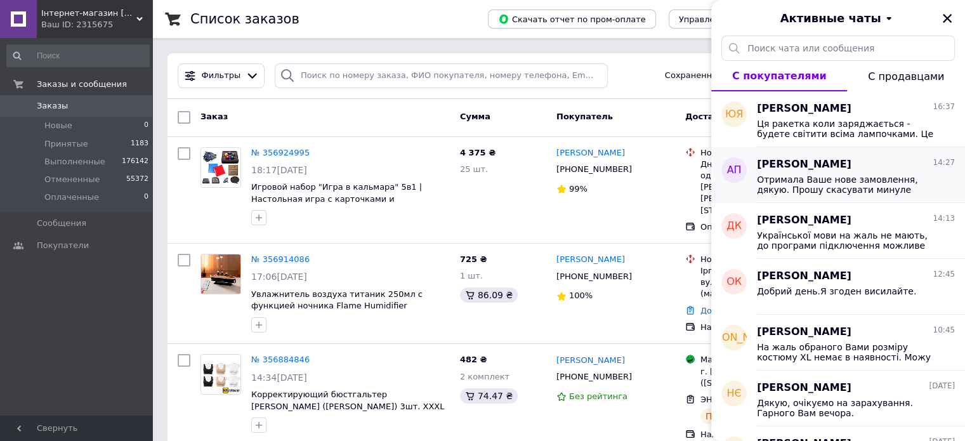
click at [819, 187] on span "Отримала Ваше нове замовлення, дякую. Прошу скасувати минуле замовлення у своєм…" at bounding box center [847, 184] width 180 height 20
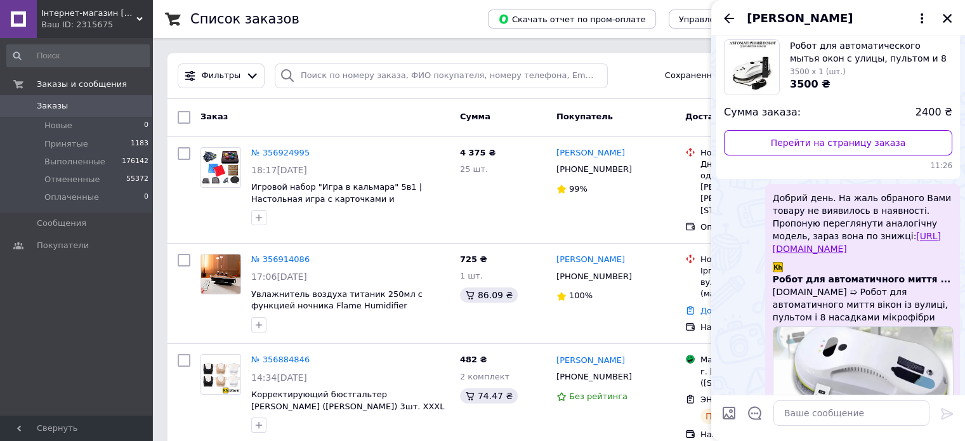
scroll to position [75, 0]
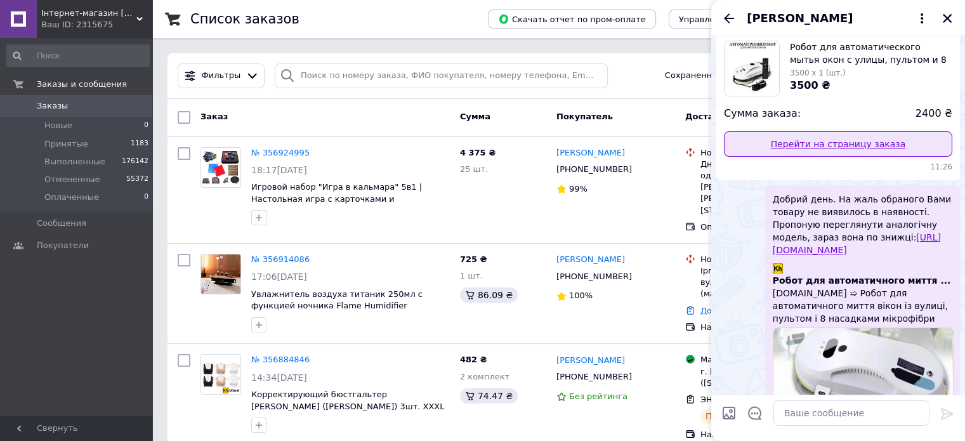
click at [837, 142] on link "Перейти на страницу заказа" at bounding box center [838, 143] width 228 height 25
